Goal: Browse casually: Explore the website without a specific task or goal

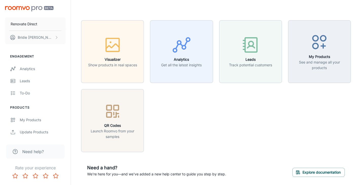
click at [225, 127] on div "Visualizer Show products in real spaces Analytics Get all the latest insights L…" at bounding box center [213, 83] width 276 height 138
click at [131, 56] on div "button" at bounding box center [112, 45] width 49 height 21
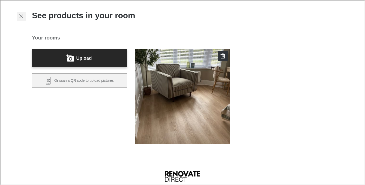
click at [18, 15] on icon "Exit visualizer" at bounding box center [21, 16] width 6 height 6
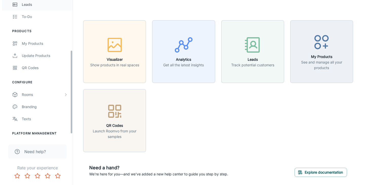
scroll to position [85, 0]
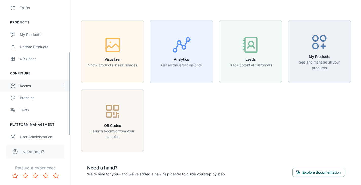
click at [26, 86] on div "Rooms" at bounding box center [41, 86] width 42 height 6
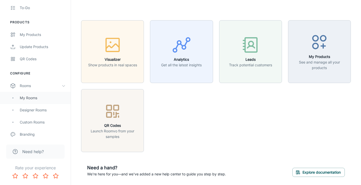
click at [24, 98] on div "My Rooms" at bounding box center [43, 98] width 46 height 6
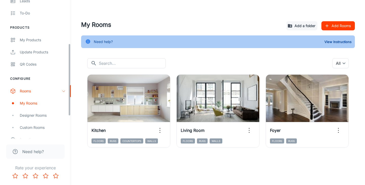
scroll to position [83, 0]
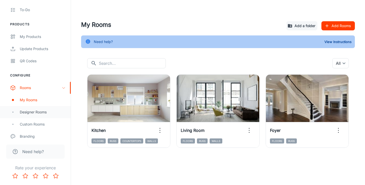
click at [26, 113] on div "Designer Rooms" at bounding box center [43, 112] width 46 height 6
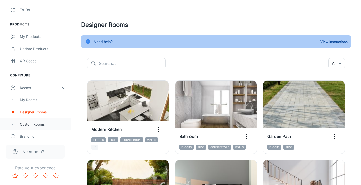
click at [24, 122] on div "Custom Rooms" at bounding box center [43, 125] width 46 height 6
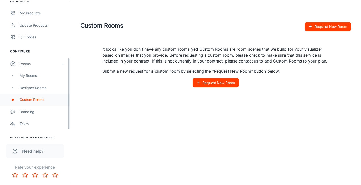
scroll to position [111, 0]
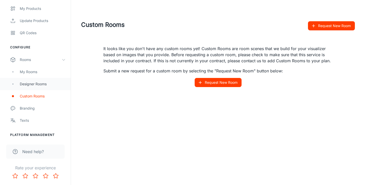
click at [37, 85] on div "Designer Rooms" at bounding box center [43, 84] width 46 height 6
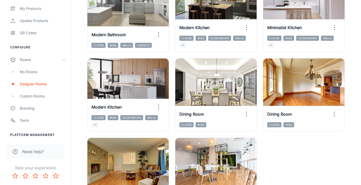
scroll to position [807, 0]
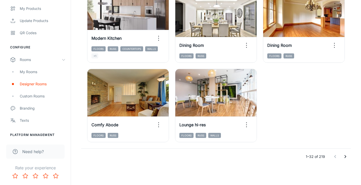
click at [347, 155] on icon "Go to next page" at bounding box center [345, 157] width 6 height 6
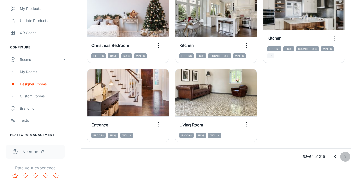
click at [349, 154] on button "Go to next page" at bounding box center [345, 157] width 10 height 10
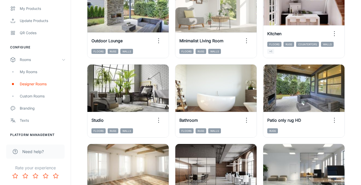
scroll to position [0, 0]
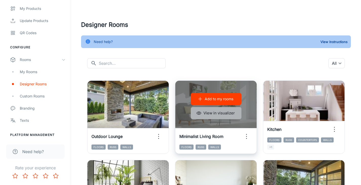
click at [229, 113] on button "View in visualizer" at bounding box center [216, 113] width 51 height 12
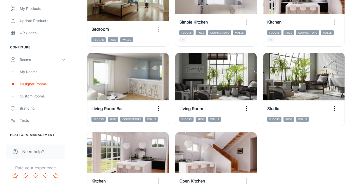
scroll to position [807, 0]
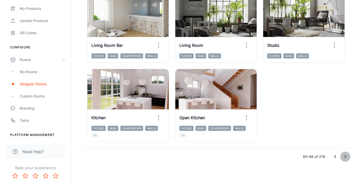
click at [345, 156] on icon "Go to next page" at bounding box center [345, 156] width 2 height 3
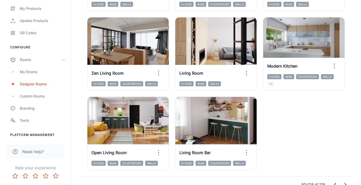
scroll to position [778, 0]
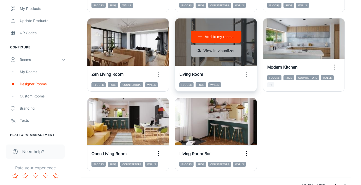
click at [225, 53] on button "View in visualizer" at bounding box center [216, 51] width 51 height 12
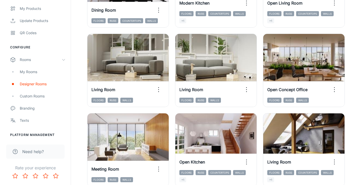
scroll to position [412, 0]
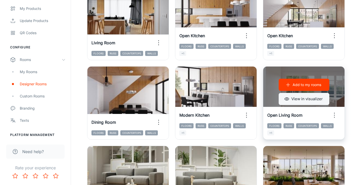
click at [298, 98] on button "View in visualizer" at bounding box center [304, 99] width 51 height 12
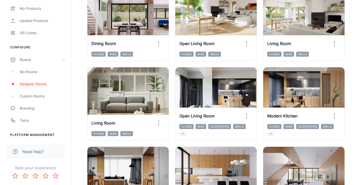
scroll to position [246, 0]
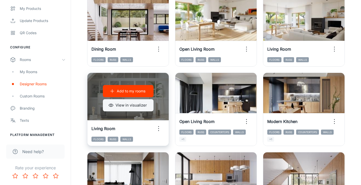
click at [133, 108] on button "View in visualizer" at bounding box center [128, 105] width 51 height 12
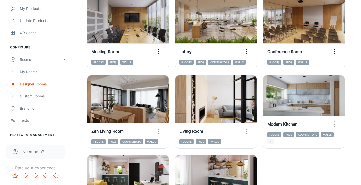
scroll to position [807, 0]
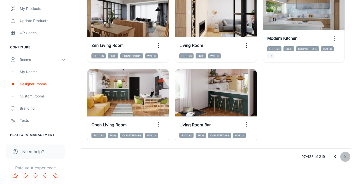
click at [345, 159] on icon "Go to next page" at bounding box center [345, 157] width 6 height 6
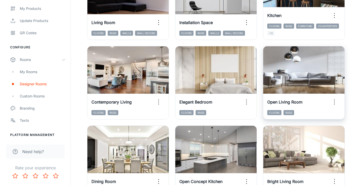
scroll to position [597, 0]
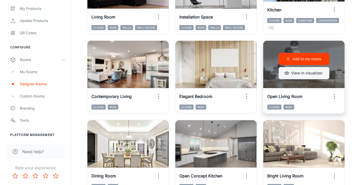
click at [306, 76] on button "View in visualizer" at bounding box center [304, 73] width 51 height 12
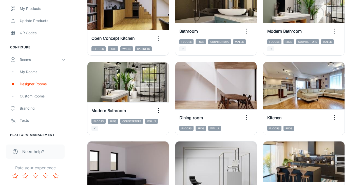
scroll to position [414, 0]
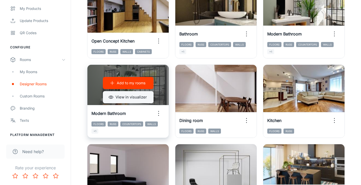
click at [139, 96] on button "View in visualizer" at bounding box center [128, 97] width 51 height 12
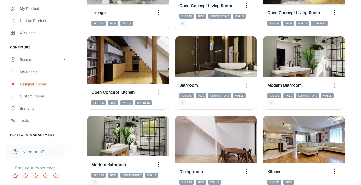
scroll to position [362, 0]
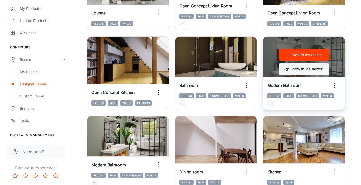
click at [303, 70] on button "View in visualizer" at bounding box center [304, 69] width 51 height 12
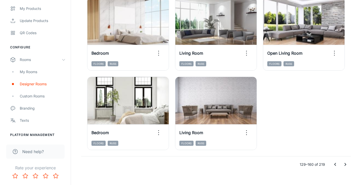
scroll to position [807, 0]
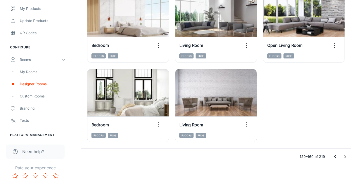
click at [346, 157] on icon "Go to next page" at bounding box center [345, 157] width 6 height 6
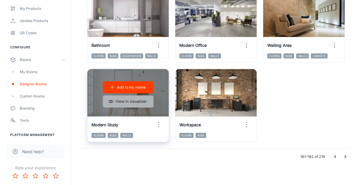
click at [131, 102] on button "View in visualizer" at bounding box center [128, 101] width 51 height 12
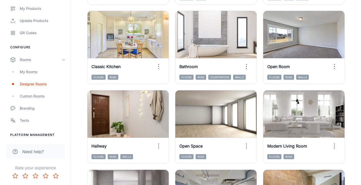
scroll to position [621, 0]
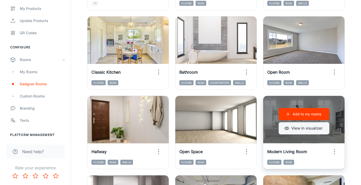
click at [299, 128] on button "View in visualizer" at bounding box center [304, 128] width 51 height 12
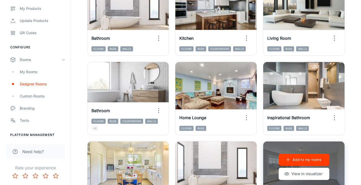
scroll to position [496, 0]
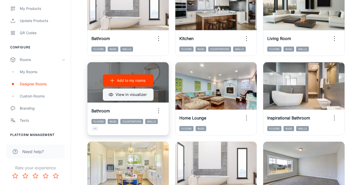
click at [120, 94] on button "View in visualizer" at bounding box center [128, 95] width 51 height 12
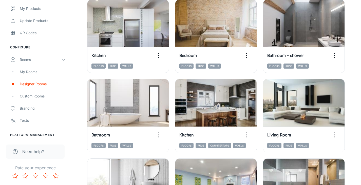
scroll to position [400, 0]
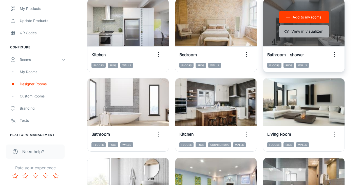
click at [302, 31] on button "View in visualizer" at bounding box center [304, 31] width 51 height 12
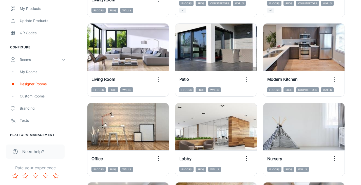
scroll to position [214, 0]
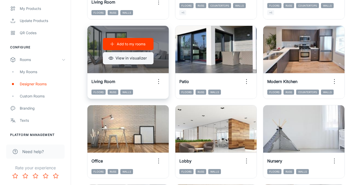
click at [128, 58] on button "View in visualizer" at bounding box center [128, 58] width 51 height 12
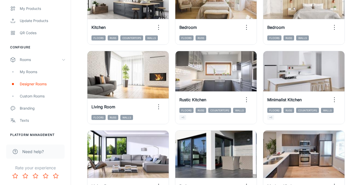
scroll to position [109, 0]
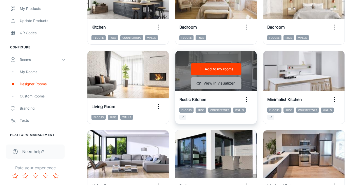
click at [205, 83] on button "View in visualizer" at bounding box center [216, 83] width 51 height 12
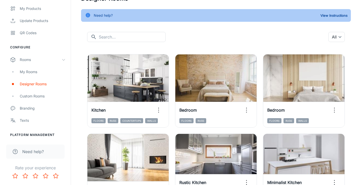
scroll to position [27, 0]
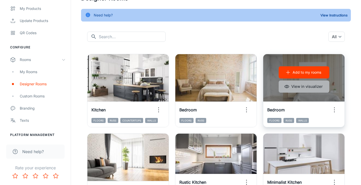
click at [290, 87] on button "View in visualizer" at bounding box center [304, 87] width 51 height 12
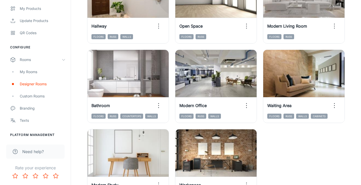
scroll to position [807, 0]
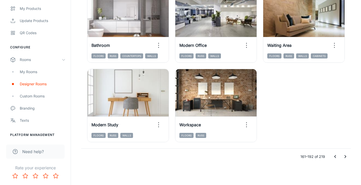
click at [347, 156] on icon "Go to next page" at bounding box center [345, 157] width 6 height 6
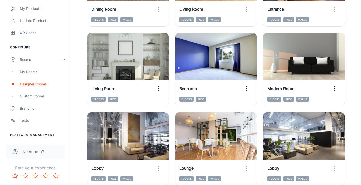
scroll to position [524, 0]
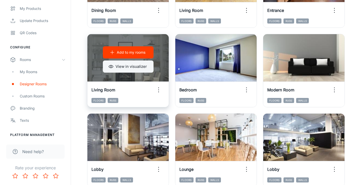
click at [135, 66] on button "View in visualizer" at bounding box center [128, 67] width 51 height 12
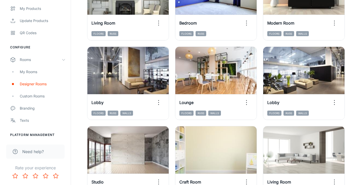
scroll to position [648, 0]
